Goal: Task Accomplishment & Management: Complete application form

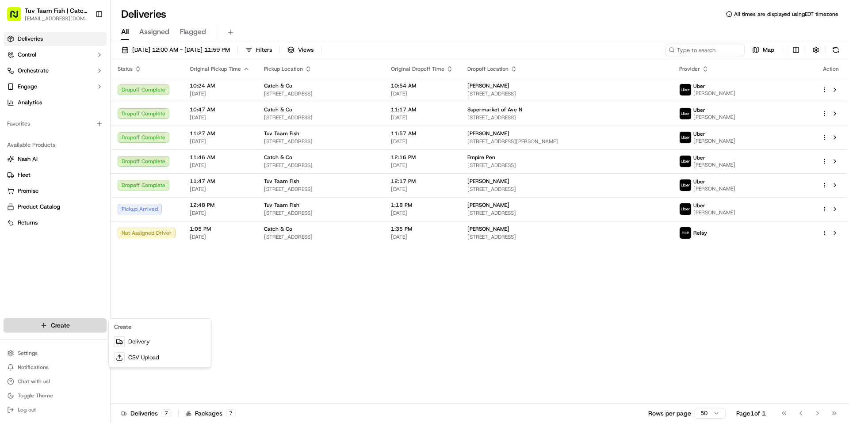
click at [85, 321] on html "Tuv Taam Fish | Catch & Co. [EMAIL_ADDRESS][DOMAIN_NAME] Toggle Sidebar Deliver…" at bounding box center [424, 211] width 849 height 423
click at [145, 341] on link "Delivery" at bounding box center [160, 342] width 99 height 16
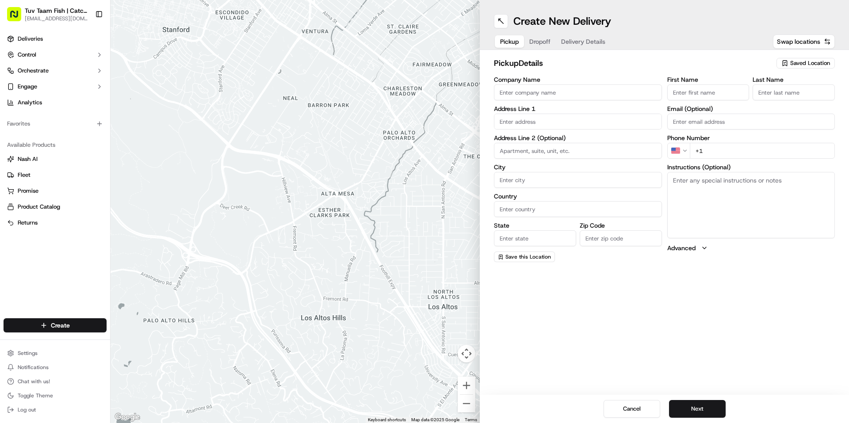
click at [801, 60] on span "Saved Location" at bounding box center [810, 63] width 40 height 8
click at [769, 96] on span "Catch & Co" at bounding box center [790, 96] width 109 height 8
type input "Catch & Co"
type input "[STREET_ADDRESS]"
type input "[GEOGRAPHIC_DATA]"
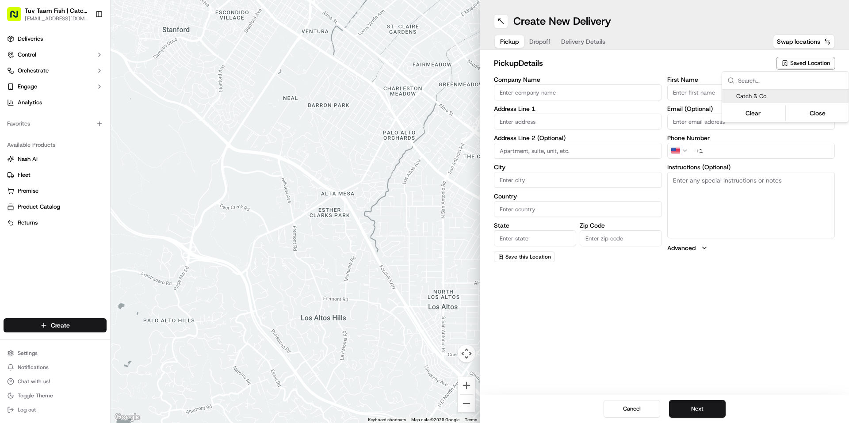
type input "US"
type input "NY"
type input "11219"
type input "[PERSON_NAME]"
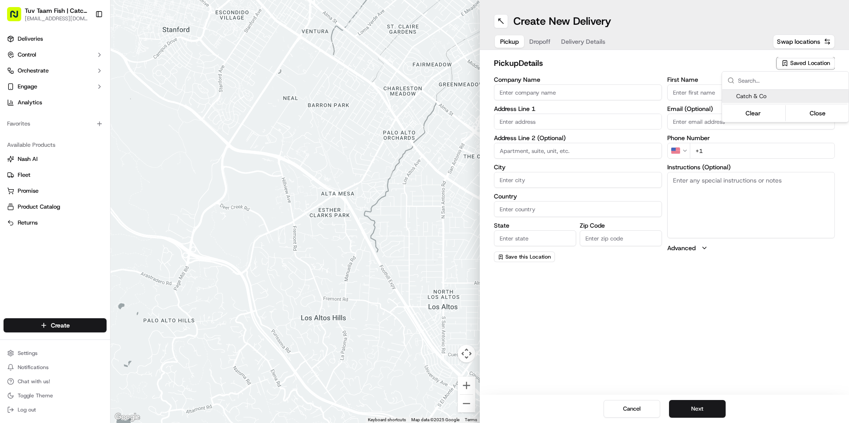
type input "[EMAIL_ADDRESS][DOMAIN_NAME]"
type input "[PHONE_NUMBER]"
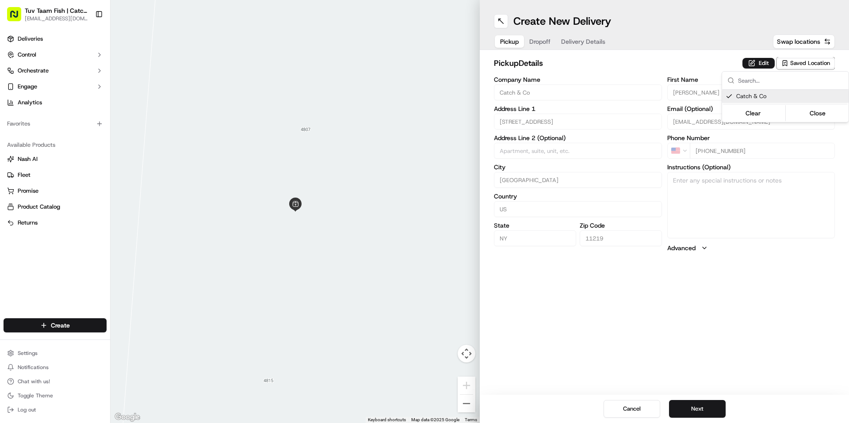
click at [690, 403] on html "Tuv Taam Fish | Catch & Co. [EMAIL_ADDRESS][DOMAIN_NAME] Toggle Sidebar Deliver…" at bounding box center [424, 211] width 849 height 423
click at [692, 407] on button "Next" at bounding box center [697, 409] width 57 height 18
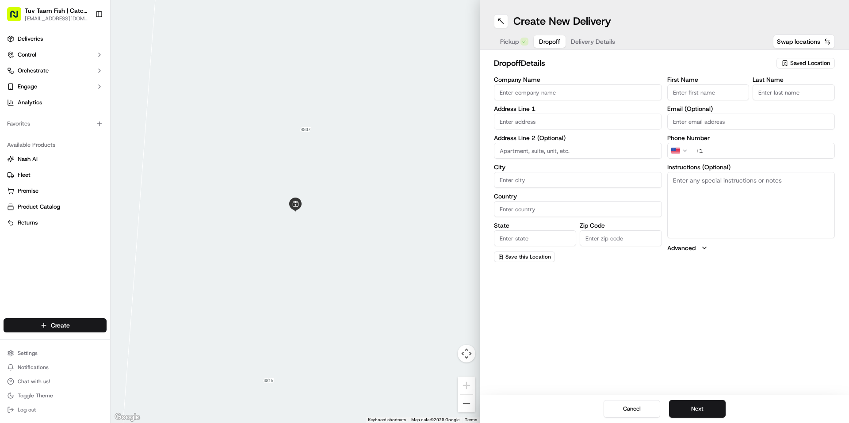
click at [799, 61] on span "Saved Location" at bounding box center [810, 63] width 40 height 8
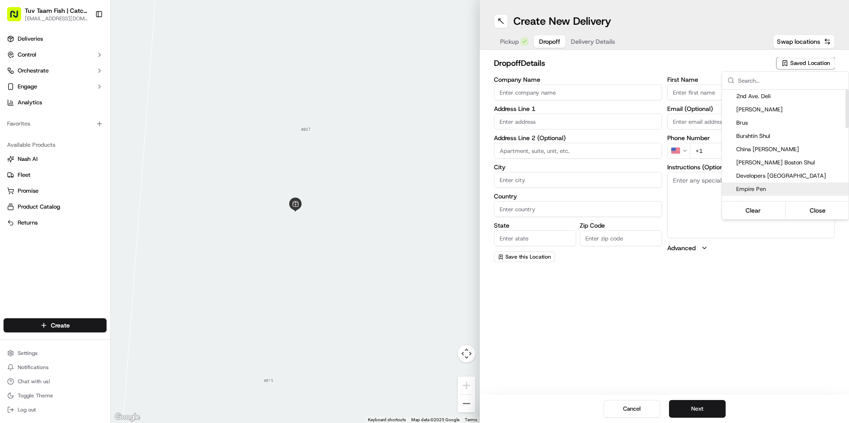
click at [756, 188] on span "Empire Pen" at bounding box center [790, 189] width 109 height 8
type input "Empire Pen"
type input "[STREET_ADDRESS]"
type input "[GEOGRAPHIC_DATA]"
type input "US"
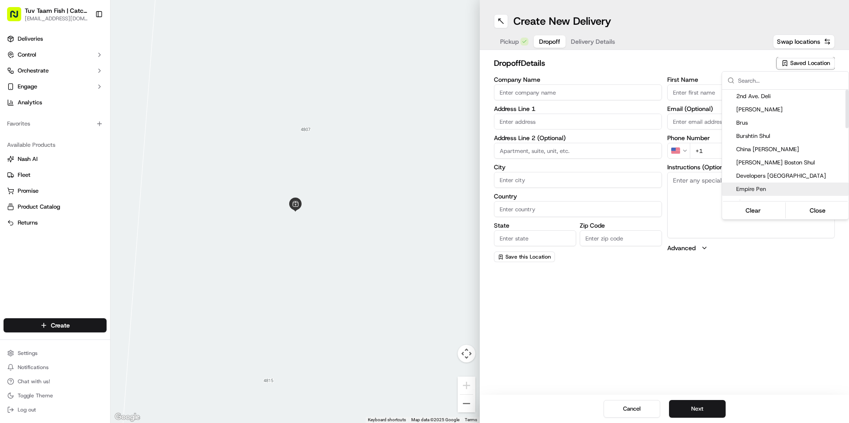
type input "NY"
type input "11220"
type input "[PERSON_NAME]"
type input "[PHONE_NUMBER]"
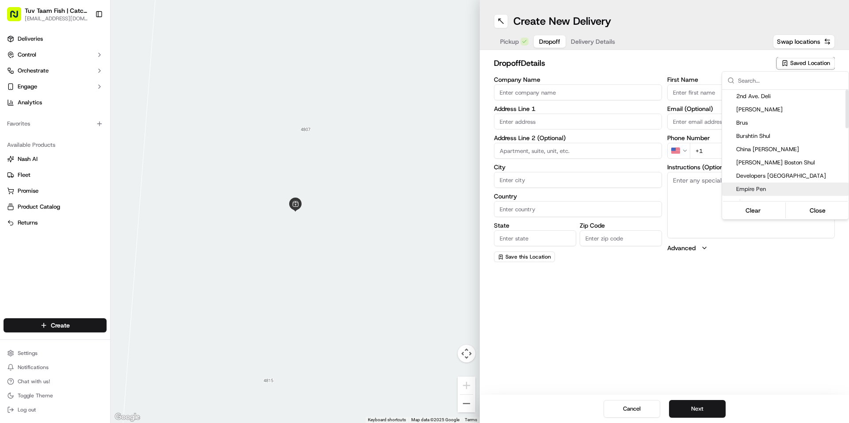
type textarea "Bring inside, upstairs to office"
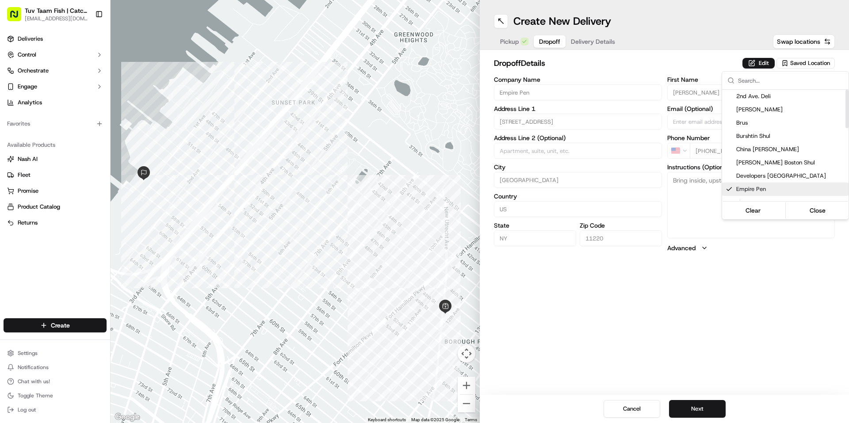
click at [735, 286] on html "Tuv Taam Fish | Catch & Co. [EMAIL_ADDRESS][DOMAIN_NAME] Toggle Sidebar Deliver…" at bounding box center [424, 211] width 849 height 423
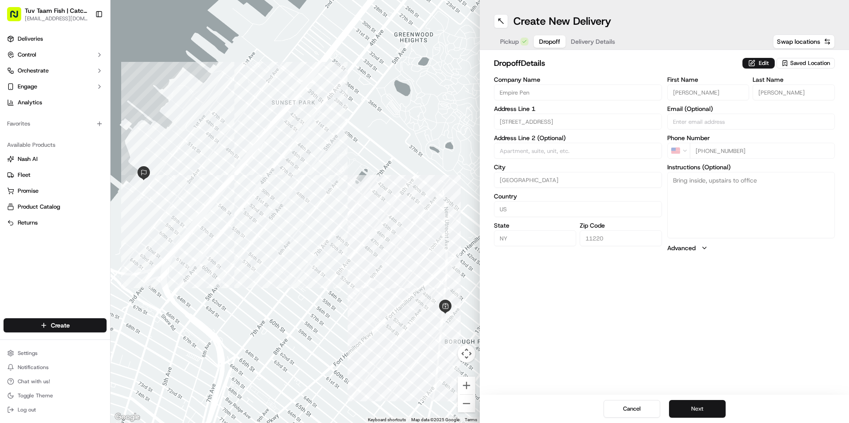
click at [701, 402] on button "Next" at bounding box center [697, 409] width 57 height 18
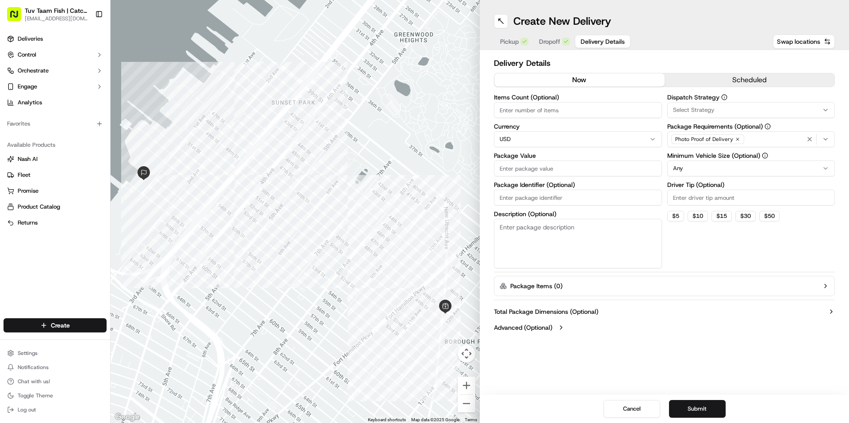
click at [568, 172] on input "Package Value" at bounding box center [578, 169] width 168 height 16
type input "18"
click at [683, 408] on button "Submit" at bounding box center [697, 409] width 57 height 18
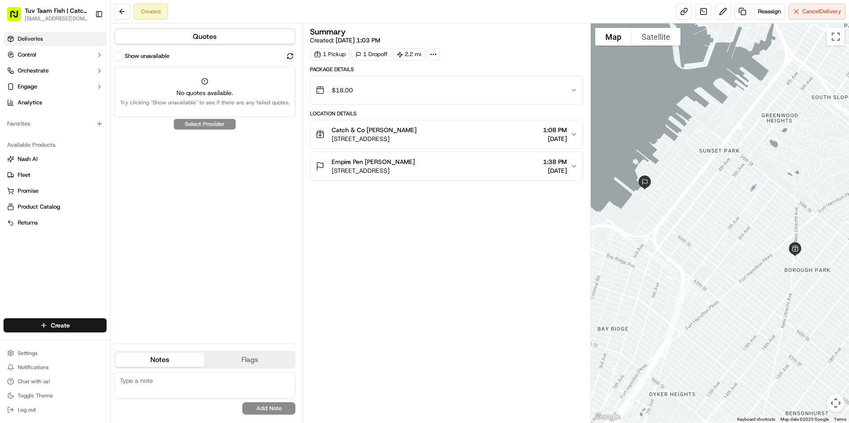
click at [23, 42] on span "Deliveries" at bounding box center [30, 39] width 25 height 8
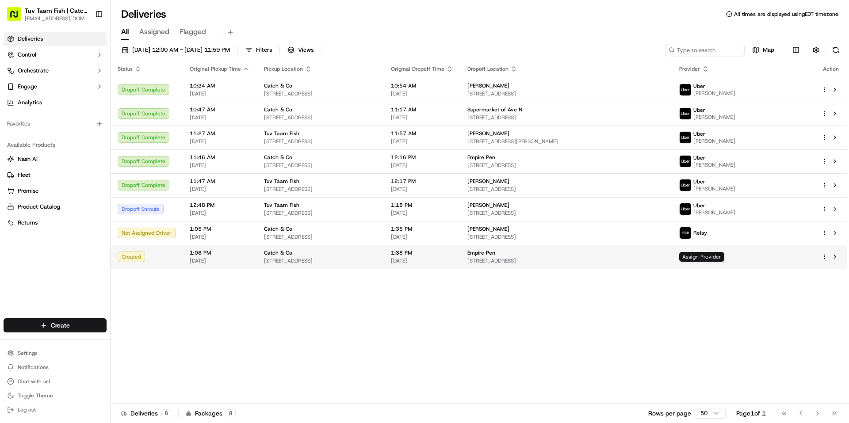
click at [724, 260] on span "Assign Provider" at bounding box center [701, 257] width 45 height 10
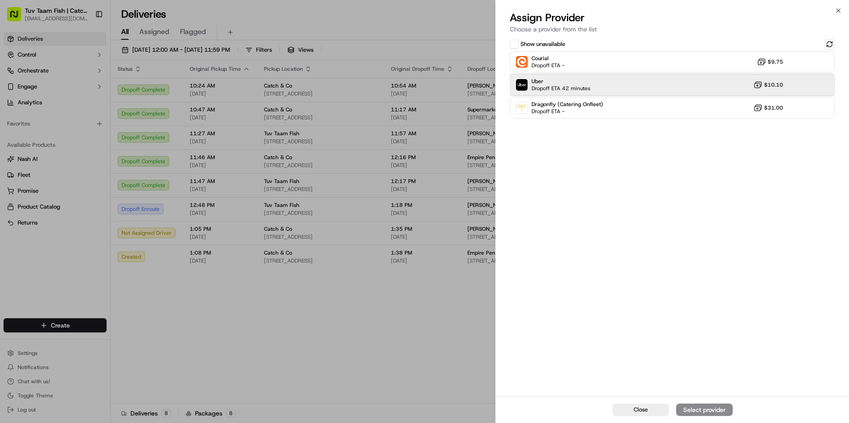
click at [623, 87] on div "Uber Dropoff ETA 42 minutes $10.10" at bounding box center [672, 84] width 325 height 21
click at [708, 408] on div "Assign Provider" at bounding box center [704, 410] width 43 height 9
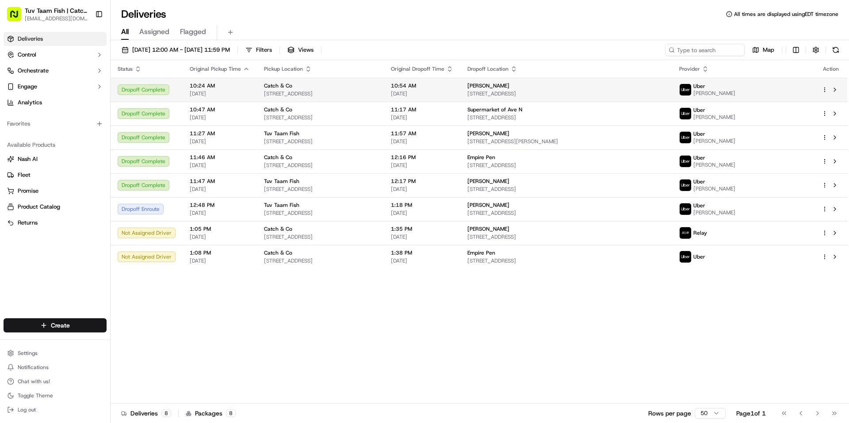
click at [218, 94] on span "[DATE]" at bounding box center [220, 93] width 60 height 7
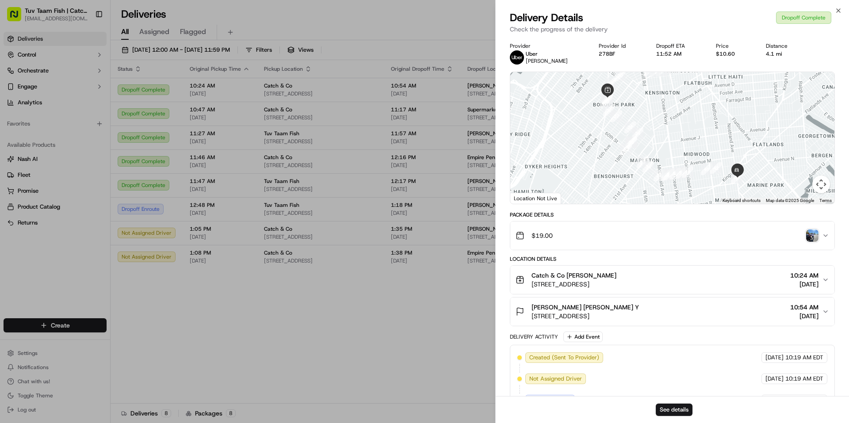
click at [813, 236] on img "button" at bounding box center [812, 236] width 12 height 12
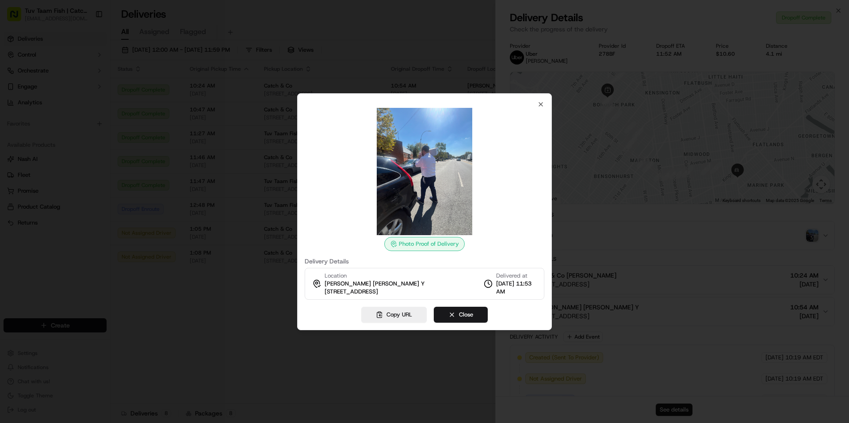
click at [415, 185] on img at bounding box center [424, 171] width 127 height 127
click at [456, 318] on button "Close" at bounding box center [461, 315] width 54 height 16
